Goal: Navigation & Orientation: Find specific page/section

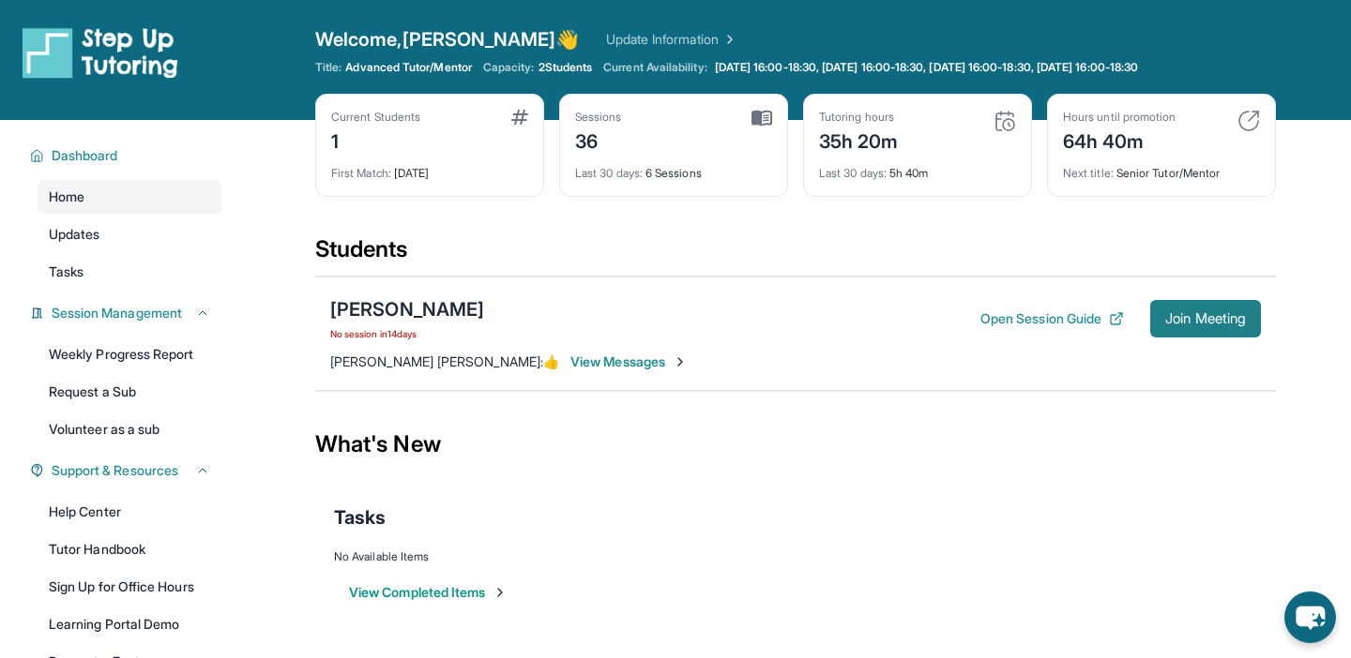
click at [1215, 317] on span "Join Meeting" at bounding box center [1205, 318] width 81 height 11
click at [1037, 319] on button "Open Session Guide" at bounding box center [1052, 319] width 144 height 19
click at [371, 344] on div "Dariana Cabral No session in 14 days Open Session Guide Join Meeting Amy Martin…" at bounding box center [795, 334] width 961 height 114
drag, startPoint x: 348, startPoint y: 340, endPoint x: 421, endPoint y: 339, distance: 73.2
click at [421, 339] on span "No session in 14 days" at bounding box center [407, 333] width 154 height 15
